Goal: Browse casually: Explore the website without a specific task or goal

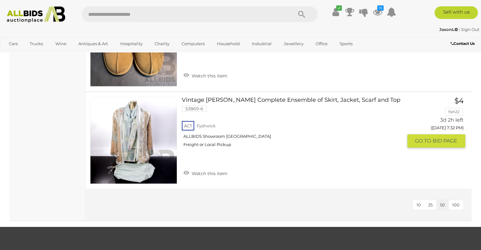
scroll to position [4391, 0]
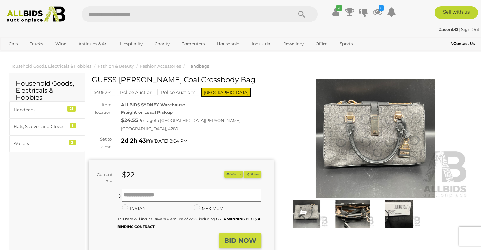
click at [375, 128] on img at bounding box center [375, 138] width 185 height 119
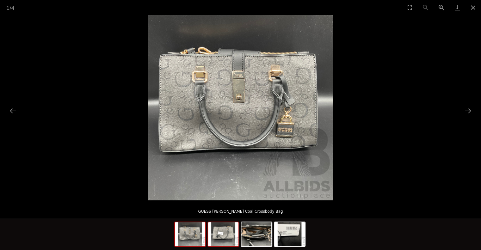
click at [221, 236] on img at bounding box center [223, 234] width 30 height 24
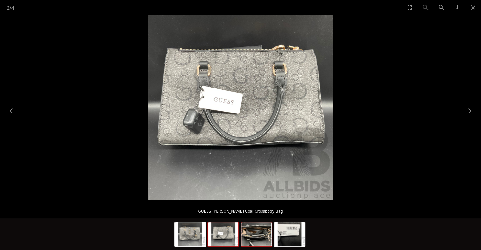
click at [262, 235] on img at bounding box center [256, 234] width 30 height 24
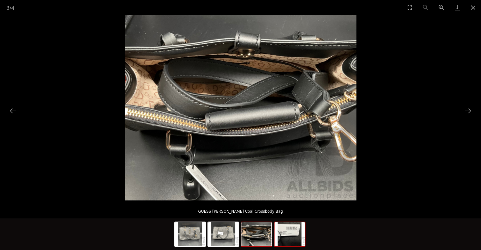
click at [299, 235] on img at bounding box center [289, 234] width 30 height 24
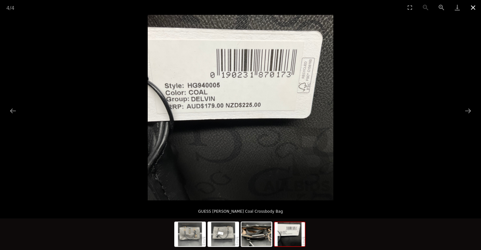
click at [472, 9] on button "Close gallery" at bounding box center [473, 7] width 16 height 15
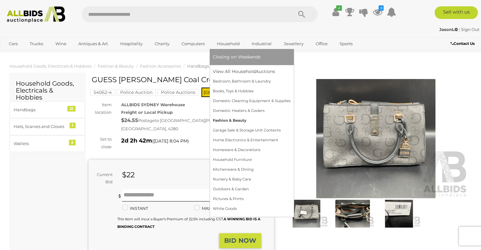
click at [236, 120] on link "Fashion & Beauty" at bounding box center [252, 121] width 78 height 10
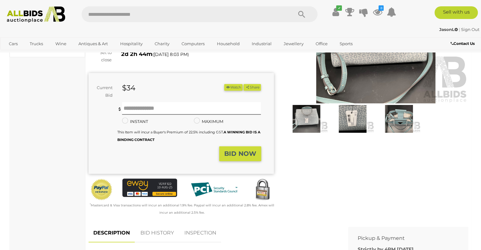
scroll to position [32, 0]
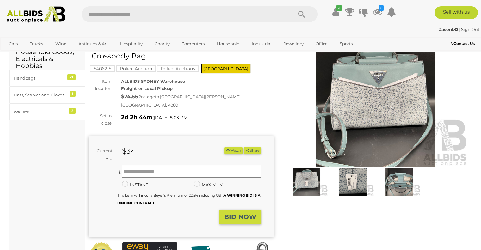
click at [371, 100] on img at bounding box center [375, 106] width 185 height 119
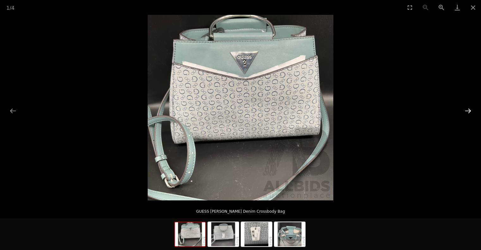
click at [468, 108] on button "Next slide" at bounding box center [467, 111] width 13 height 12
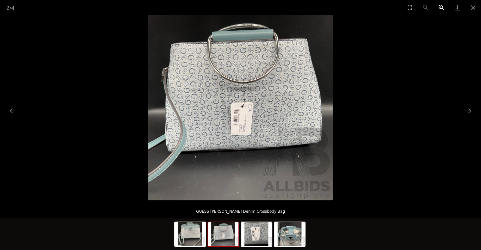
click at [440, 5] on button "Zoom in" at bounding box center [441, 7] width 16 height 15
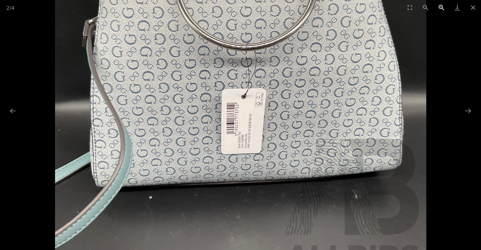
click at [440, 5] on button "Zoom in" at bounding box center [441, 7] width 16 height 15
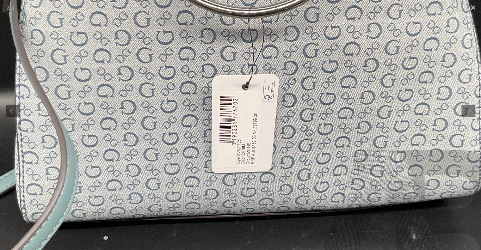
click at [470, 7] on button "Close gallery" at bounding box center [473, 7] width 16 height 15
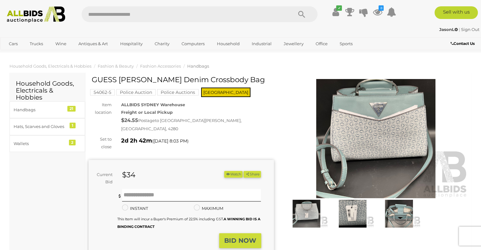
scroll to position [32, 0]
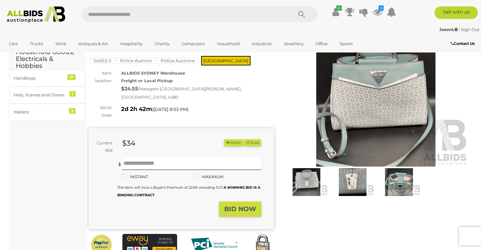
click at [397, 182] on img at bounding box center [398, 182] width 43 height 28
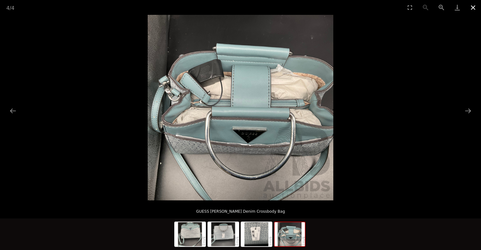
click at [470, 5] on button "Close gallery" at bounding box center [473, 7] width 16 height 15
